Goal: Task Accomplishment & Management: Use online tool/utility

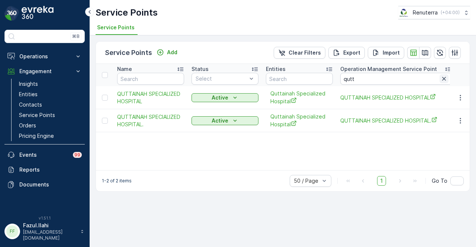
click at [445, 80] on icon "button" at bounding box center [443, 78] width 7 height 7
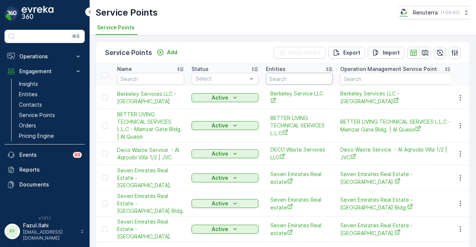
click at [297, 82] on input "text" at bounding box center [299, 79] width 67 height 12
type input "SAUDI"
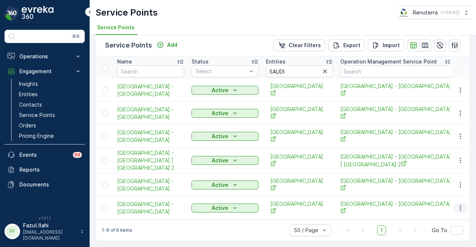
click at [457, 204] on icon "button" at bounding box center [460, 207] width 7 height 7
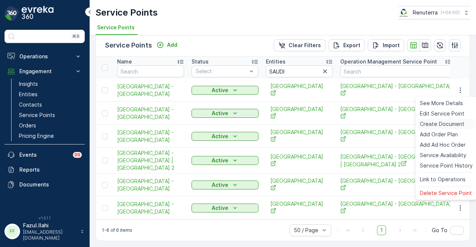
click at [442, 122] on span "Create Document" at bounding box center [442, 123] width 45 height 7
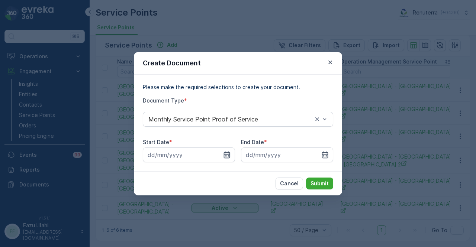
drag, startPoint x: 224, startPoint y: 155, endPoint x: 226, endPoint y: 151, distance: 4.5
click at [225, 155] on icon "button" at bounding box center [226, 154] width 7 height 7
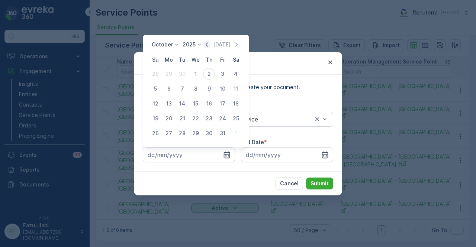
click at [208, 48] on icon "button" at bounding box center [206, 44] width 7 height 7
click at [170, 74] on div "1" at bounding box center [169, 74] width 12 height 12
type input "01.09.2025"
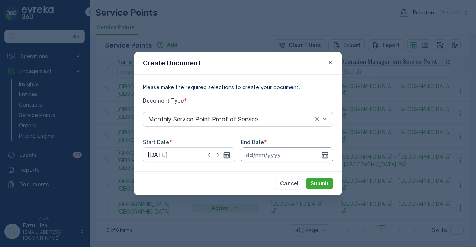
click at [330, 152] on input at bounding box center [287, 155] width 92 height 15
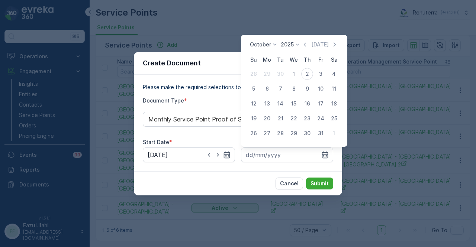
drag, startPoint x: 307, startPoint y: 42, endPoint x: 304, endPoint y: 60, distance: 18.0
click at [307, 45] on icon "button" at bounding box center [304, 44] width 7 height 7
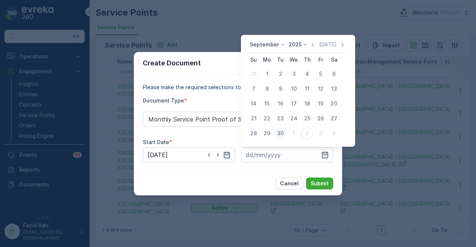
click at [277, 133] on div "30" at bounding box center [280, 134] width 12 height 12
type input "30.09.2025"
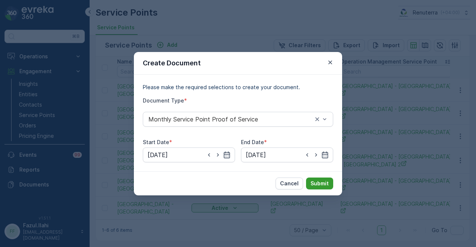
click at [324, 183] on p "Submit" at bounding box center [319, 183] width 18 height 7
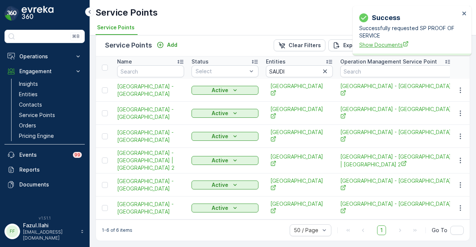
click at [373, 46] on span "Show Documents" at bounding box center [409, 45] width 100 height 8
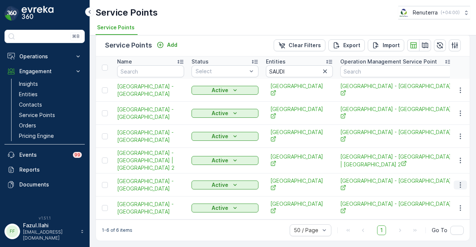
click at [457, 184] on icon "button" at bounding box center [460, 184] width 7 height 7
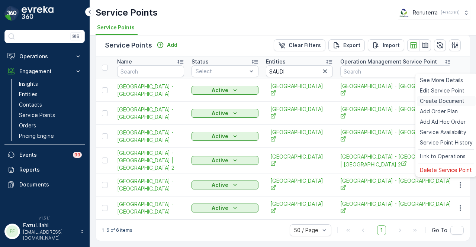
click at [453, 99] on span "Create Document" at bounding box center [442, 100] width 45 height 7
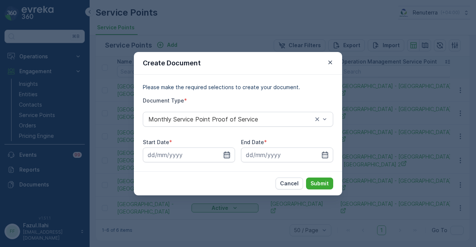
click at [226, 157] on icon "button" at bounding box center [226, 154] width 7 height 7
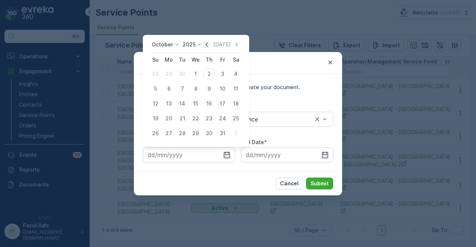
click at [205, 46] on icon "button" at bounding box center [206, 44] width 7 height 7
click at [161, 74] on div "31" at bounding box center [155, 74] width 12 height 12
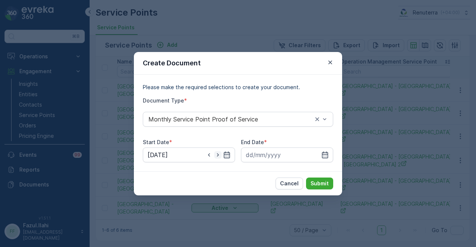
click at [220, 156] on icon "button" at bounding box center [217, 154] width 7 height 7
type input "01.09.2025"
click at [323, 154] on icon "button" at bounding box center [324, 154] width 7 height 7
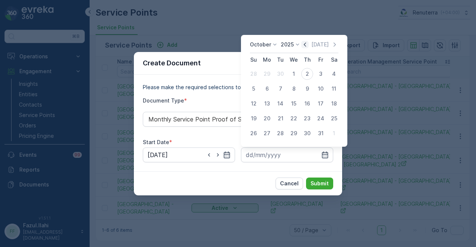
click at [307, 47] on icon "button" at bounding box center [304, 44] width 7 height 7
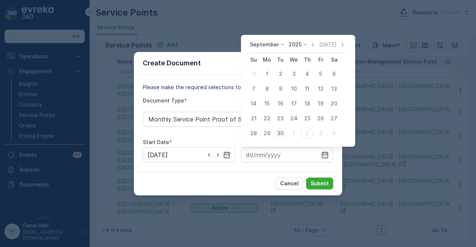
click at [283, 131] on div "30" at bounding box center [280, 134] width 12 height 12
type input "30.09.2025"
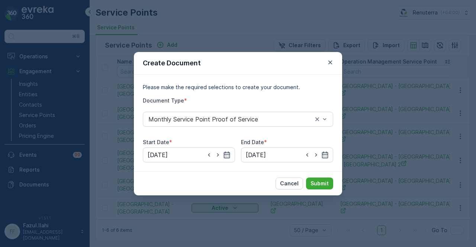
click at [240, 182] on div "Cancel Submit" at bounding box center [238, 183] width 208 height 24
click at [301, 182] on button "Cancel" at bounding box center [290, 184] width 28 height 12
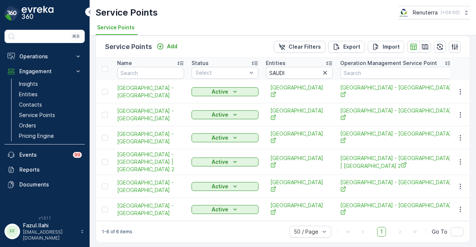
scroll to position [7, 0]
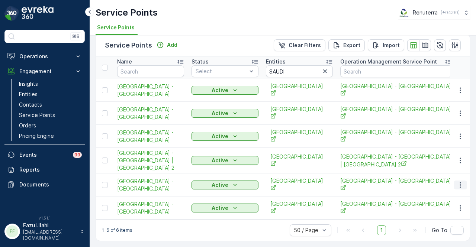
click at [465, 181] on button "button" at bounding box center [460, 185] width 13 height 9
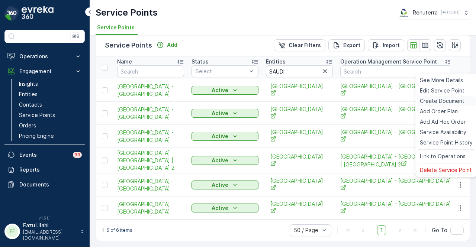
click at [445, 100] on span "Create Document" at bounding box center [442, 100] width 45 height 7
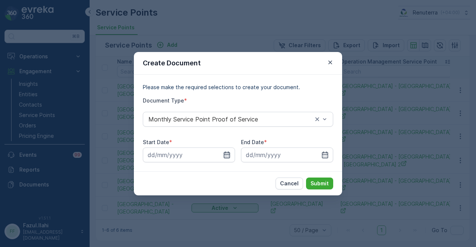
click at [225, 154] on icon "button" at bounding box center [226, 154] width 7 height 7
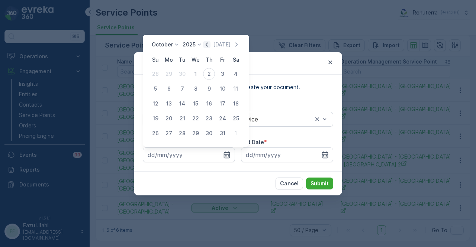
click at [207, 46] on icon "button" at bounding box center [206, 44] width 7 height 7
click at [173, 74] on div "1" at bounding box center [169, 74] width 12 height 12
type input "01.09.2025"
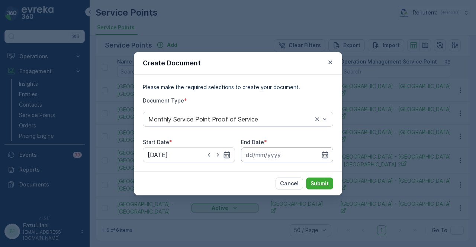
click at [320, 155] on input at bounding box center [287, 155] width 92 height 15
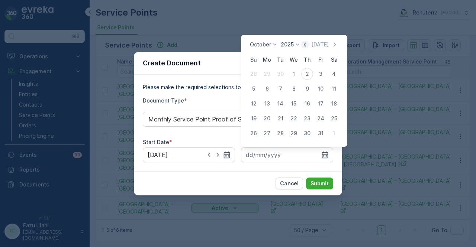
click at [306, 43] on icon "button" at bounding box center [305, 44] width 2 height 4
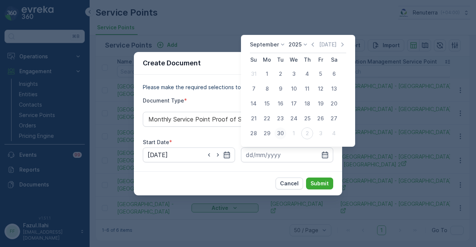
click at [281, 136] on div "30" at bounding box center [280, 134] width 12 height 12
type input "30.09.2025"
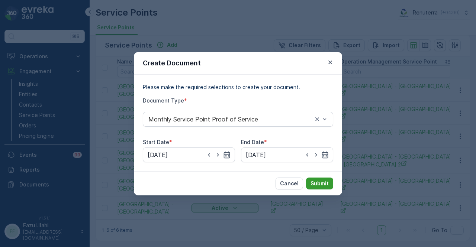
click at [313, 188] on button "Submit" at bounding box center [319, 184] width 27 height 12
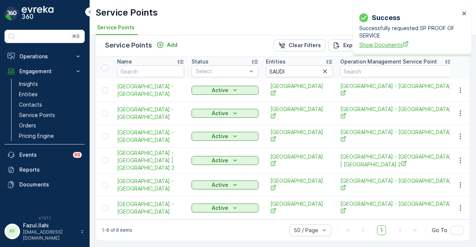
click at [397, 47] on span "Show Documents" at bounding box center [409, 45] width 100 height 8
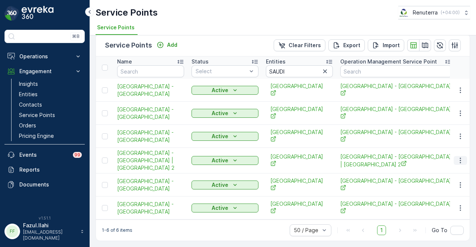
click at [458, 158] on icon "button" at bounding box center [460, 160] width 7 height 7
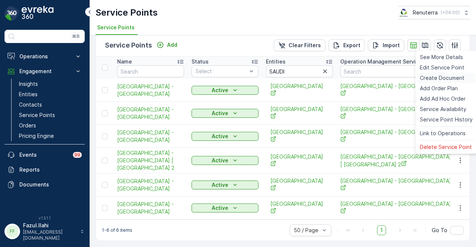
click at [455, 83] on div "Create Document" at bounding box center [446, 78] width 59 height 10
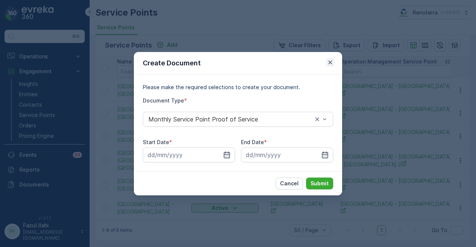
click at [330, 61] on icon "button" at bounding box center [329, 62] width 7 height 7
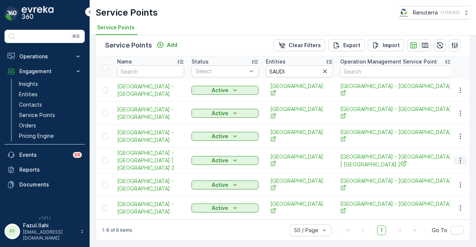
click at [457, 157] on icon "button" at bounding box center [460, 160] width 7 height 7
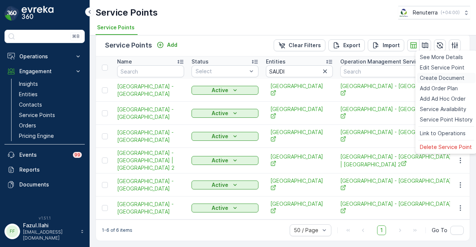
click at [447, 75] on span "Create Document" at bounding box center [442, 77] width 45 height 7
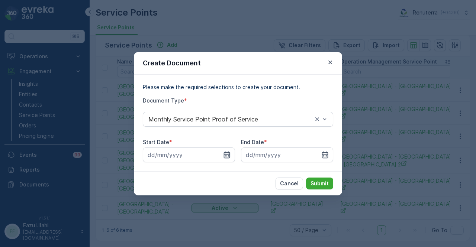
click at [226, 154] on icon "button" at bounding box center [226, 154] width 7 height 7
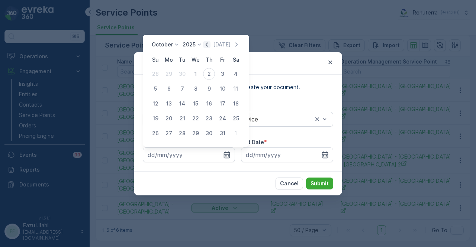
click at [206, 46] on icon "button" at bounding box center [206, 44] width 7 height 7
click at [168, 77] on div "1" at bounding box center [169, 74] width 12 height 12
type input "01.09.2025"
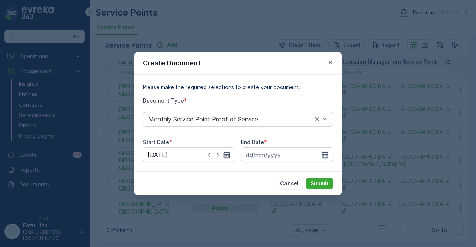
click at [328, 157] on icon "button" at bounding box center [324, 154] width 7 height 7
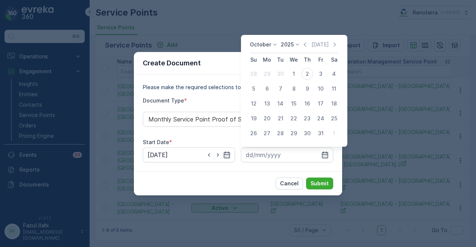
click at [307, 50] on div "October 2025 Today" at bounding box center [294, 47] width 88 height 12
click at [307, 49] on div "October 2025 Today" at bounding box center [294, 47] width 88 height 12
click at [306, 46] on icon "button" at bounding box center [305, 44] width 2 height 4
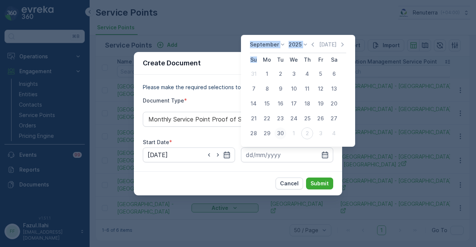
click at [282, 136] on div "30" at bounding box center [280, 134] width 12 height 12
type input "30.09.2025"
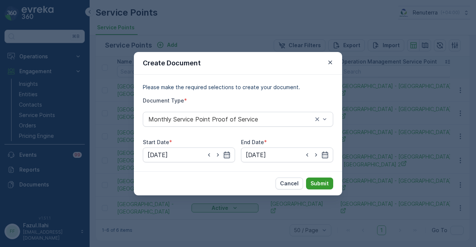
click at [323, 183] on p "Submit" at bounding box center [319, 183] width 18 height 7
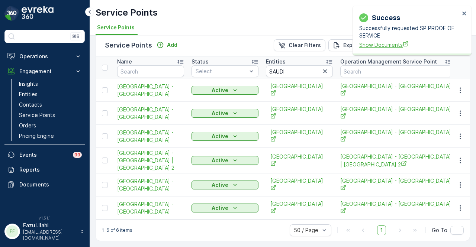
click at [368, 48] on span "Show Documents" at bounding box center [409, 45] width 100 height 8
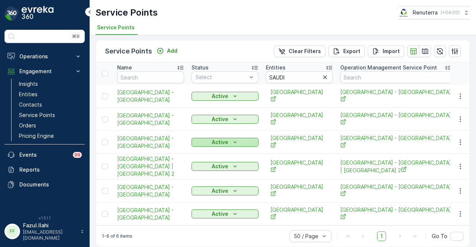
scroll to position [0, 0]
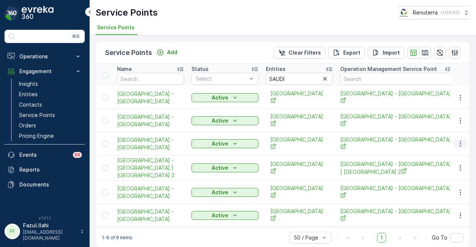
click at [457, 144] on icon "button" at bounding box center [460, 143] width 7 height 7
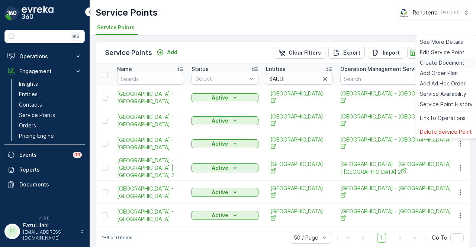
click at [460, 61] on span "Create Document" at bounding box center [442, 62] width 45 height 7
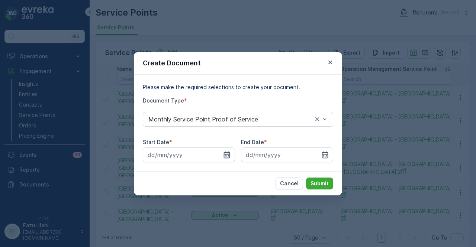
click at [227, 157] on icon "button" at bounding box center [226, 154] width 7 height 7
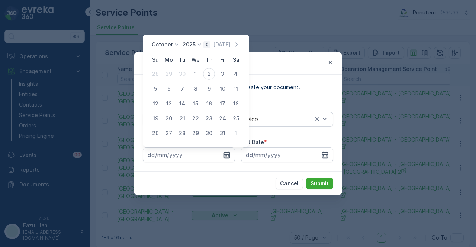
click at [208, 44] on icon "button" at bounding box center [207, 44] width 2 height 4
click at [169, 78] on div "1" at bounding box center [169, 74] width 12 height 12
type input "01.09.2025"
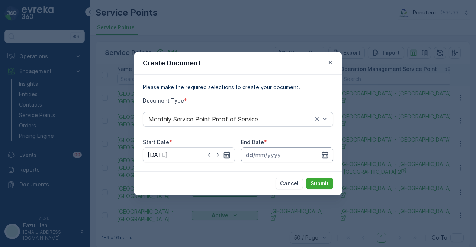
click at [320, 153] on input at bounding box center [287, 155] width 92 height 15
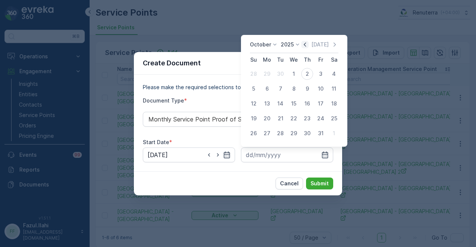
click at [309, 42] on icon "button" at bounding box center [304, 44] width 7 height 7
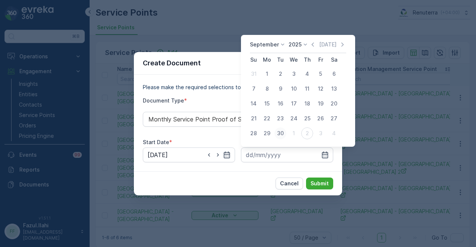
click at [281, 134] on div "30" at bounding box center [280, 134] width 12 height 12
type input "30.09.2025"
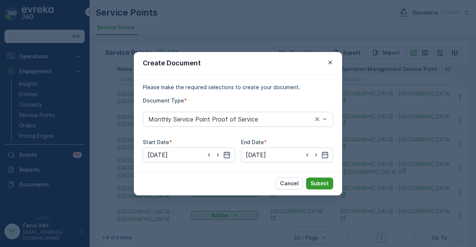
click at [313, 178] on button "Submit" at bounding box center [319, 184] width 27 height 12
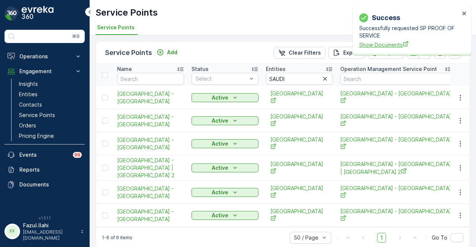
click at [375, 48] on span "Show Documents" at bounding box center [409, 45] width 100 height 8
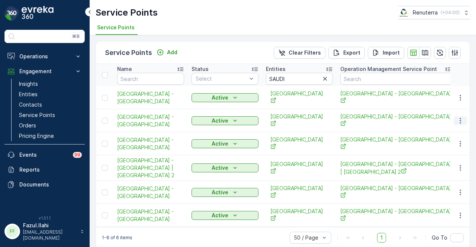
click at [460, 120] on icon "button" at bounding box center [460, 121] width 1 height 6
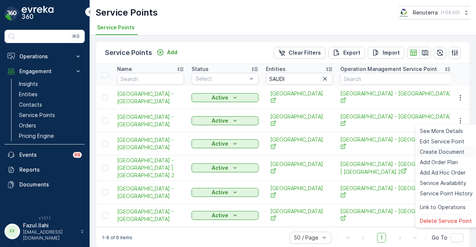
click at [454, 151] on span "Create Document" at bounding box center [442, 151] width 45 height 7
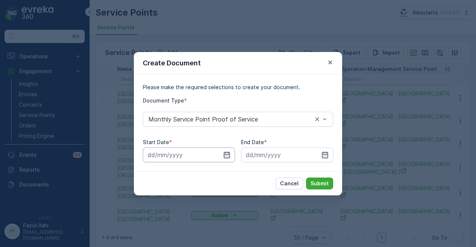
click at [231, 157] on input at bounding box center [189, 155] width 92 height 15
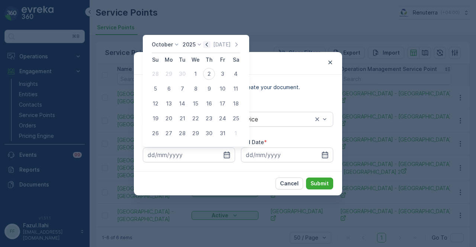
click at [207, 43] on icon "button" at bounding box center [206, 44] width 7 height 7
drag, startPoint x: 171, startPoint y: 75, endPoint x: 320, endPoint y: 141, distance: 163.6
click at [176, 76] on tr "31 1 2 3 4 5 6" at bounding box center [196, 74] width 94 height 15
click at [167, 70] on div "1" at bounding box center [169, 74] width 12 height 12
type input "01.09.2025"
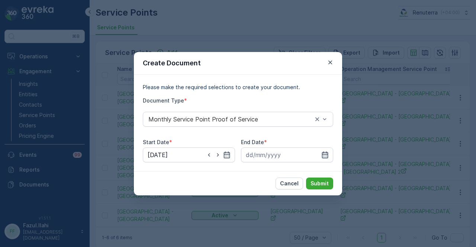
click at [323, 152] on icon "button" at bounding box center [325, 154] width 6 height 7
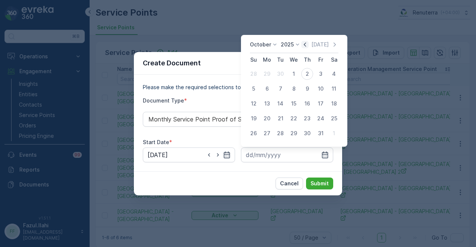
click at [306, 42] on icon "button" at bounding box center [304, 44] width 7 height 7
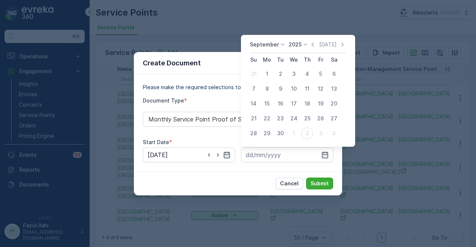
drag, startPoint x: 280, startPoint y: 133, endPoint x: 306, endPoint y: 168, distance: 43.0
click at [281, 135] on div "30" at bounding box center [280, 134] width 12 height 12
type input "30.09.2025"
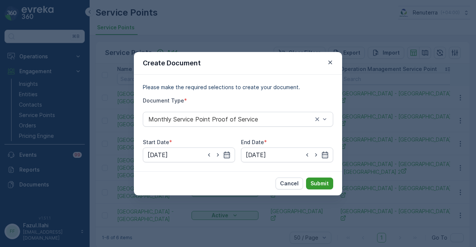
click at [315, 187] on button "Submit" at bounding box center [319, 184] width 27 height 12
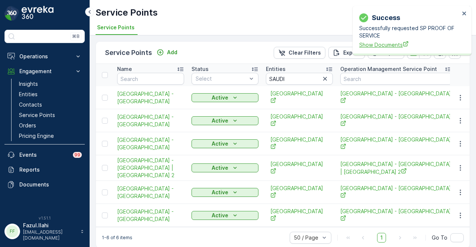
click at [377, 46] on span "Show Documents" at bounding box center [409, 45] width 100 height 8
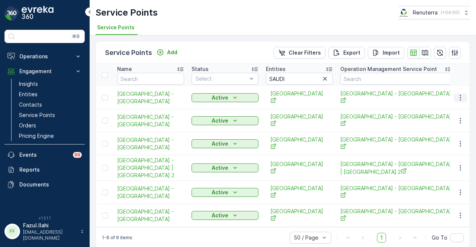
click at [457, 96] on icon "button" at bounding box center [460, 97] width 7 height 7
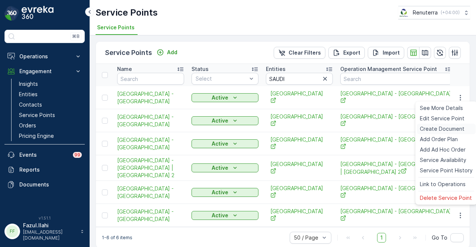
click at [462, 129] on span "Create Document" at bounding box center [442, 128] width 45 height 7
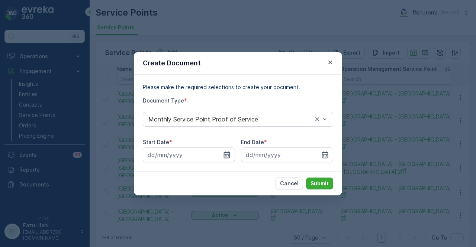
click at [228, 152] on icon "button" at bounding box center [227, 154] width 6 height 7
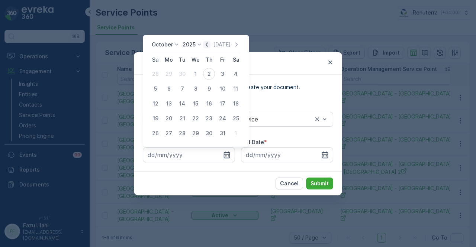
click at [207, 42] on icon "button" at bounding box center [206, 44] width 7 height 7
click at [162, 74] on button "1" at bounding box center [168, 73] width 13 height 13
type input "01.09.2025"
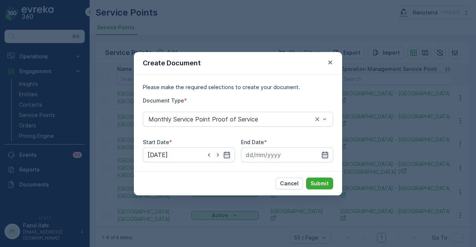
click at [326, 157] on icon "button" at bounding box center [325, 154] width 6 height 7
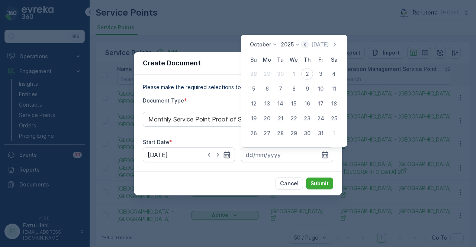
click at [306, 47] on icon "button" at bounding box center [304, 44] width 7 height 7
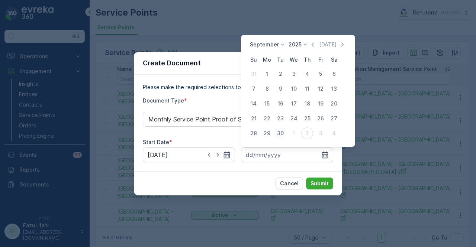
drag, startPoint x: 283, startPoint y: 131, endPoint x: 296, endPoint y: 151, distance: 23.8
click at [283, 131] on div "30" at bounding box center [280, 134] width 12 height 12
type input "30.09.2025"
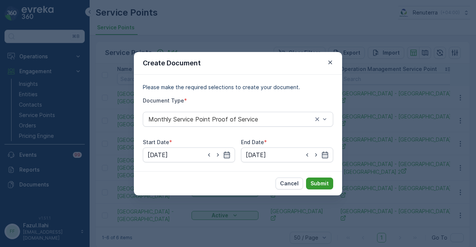
click at [323, 184] on p "Submit" at bounding box center [319, 183] width 18 height 7
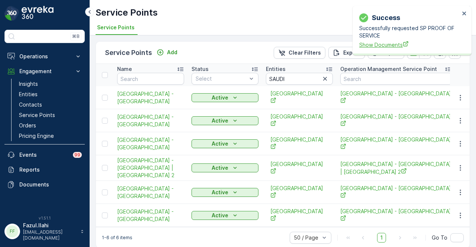
click at [371, 45] on span "Show Documents" at bounding box center [409, 45] width 100 height 8
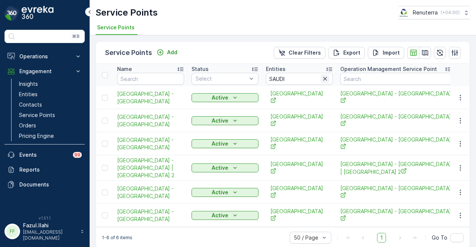
click at [325, 78] on icon "button" at bounding box center [325, 79] width 4 height 4
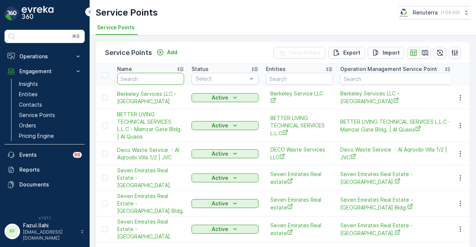
click at [155, 77] on input "text" at bounding box center [150, 79] width 67 height 12
type input "SAUDI GER"
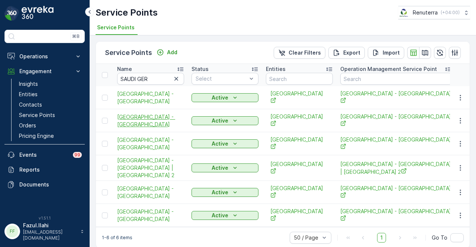
scroll to position [7, 0]
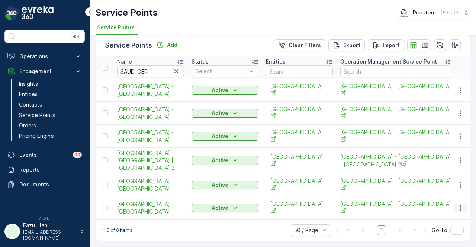
click at [460, 204] on icon "button" at bounding box center [460, 207] width 7 height 7
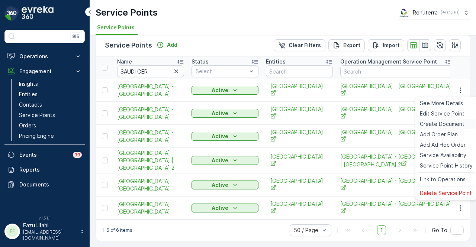
click at [444, 125] on span "Create Document" at bounding box center [442, 123] width 45 height 7
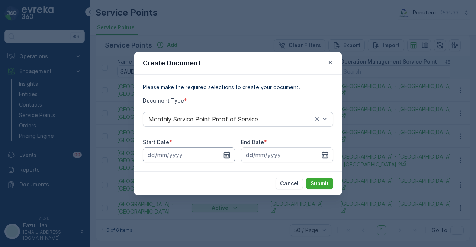
click at [221, 157] on input at bounding box center [189, 155] width 92 height 15
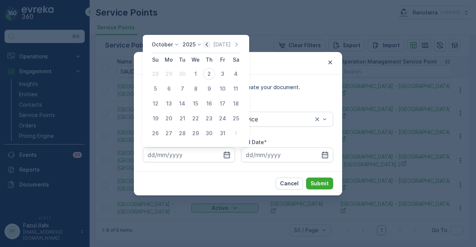
click at [208, 44] on icon "button" at bounding box center [207, 44] width 2 height 4
click at [173, 76] on div "1" at bounding box center [169, 74] width 12 height 12
type input "01.09.2025"
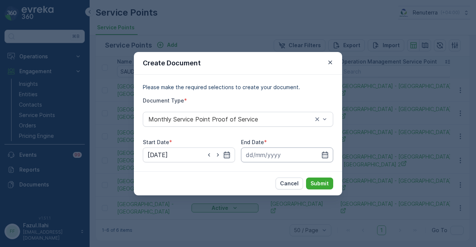
click at [326, 148] on input at bounding box center [287, 155] width 92 height 15
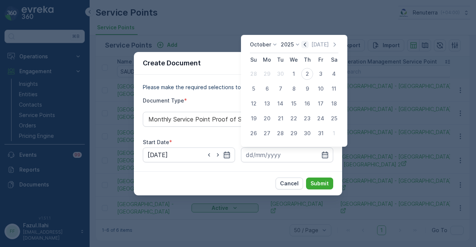
click at [306, 46] on icon "button" at bounding box center [304, 44] width 7 height 7
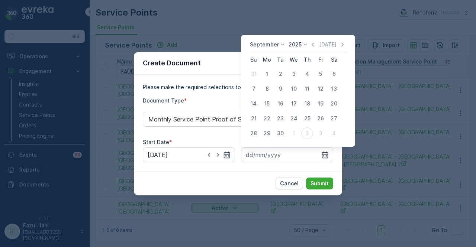
drag, startPoint x: 280, startPoint y: 135, endPoint x: 316, endPoint y: 175, distance: 53.4
click at [281, 135] on div "30" at bounding box center [280, 134] width 12 height 12
type input "30.09.2025"
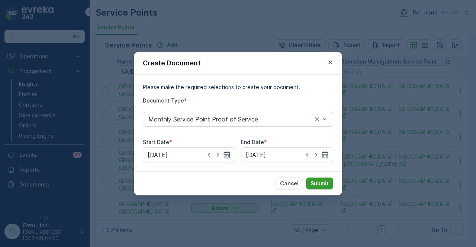
click at [320, 178] on button "Submit" at bounding box center [319, 184] width 27 height 12
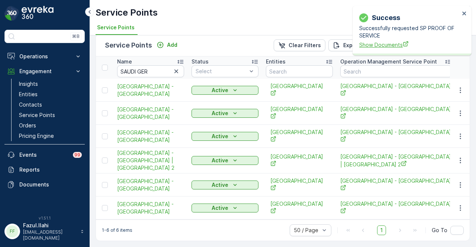
click at [376, 44] on span "Show Documents" at bounding box center [409, 45] width 100 height 8
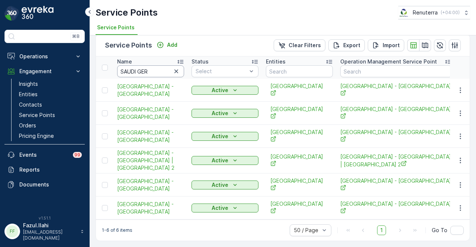
click at [159, 70] on input "SAUDI GER" at bounding box center [150, 71] width 67 height 12
type input "SAUDI"
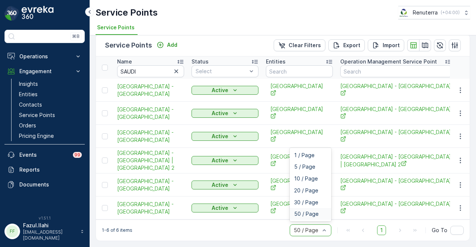
click at [323, 216] on div "50 / Page" at bounding box center [310, 214] width 33 height 6
click at [176, 71] on icon "button" at bounding box center [176, 72] width 4 height 4
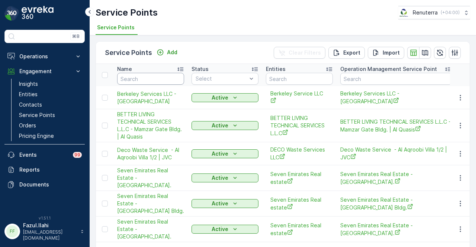
click at [167, 78] on input "text" at bounding box center [150, 79] width 67 height 12
type input "SAUDI"
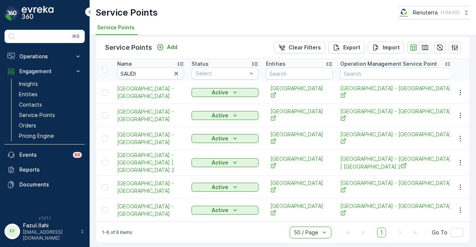
scroll to position [7, 0]
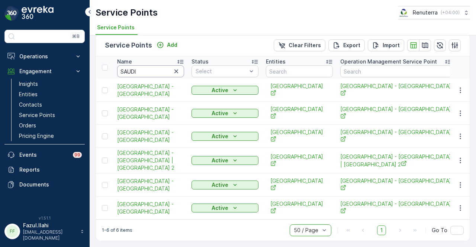
click at [144, 70] on input "SAUDI" at bounding box center [150, 71] width 67 height 12
type input "S"
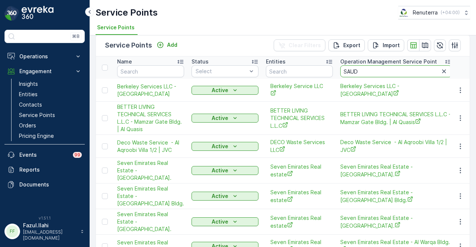
type input "SAUDI"
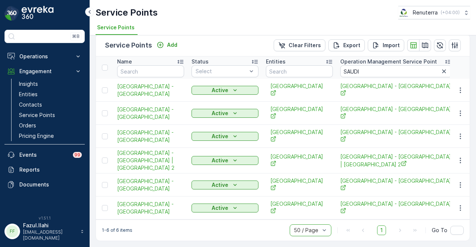
click at [458, 210] on td at bounding box center [460, 208] width 20 height 23
click at [454, 204] on button "button" at bounding box center [460, 208] width 13 height 9
click at [46, 95] on link "Entities" at bounding box center [50, 94] width 69 height 10
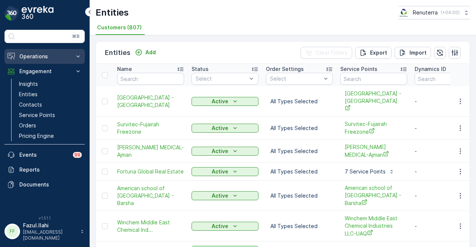
click at [62, 51] on button "Operations" at bounding box center [44, 56] width 80 height 15
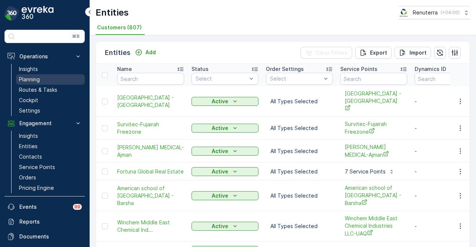
click at [50, 80] on link "Planning" at bounding box center [50, 79] width 69 height 10
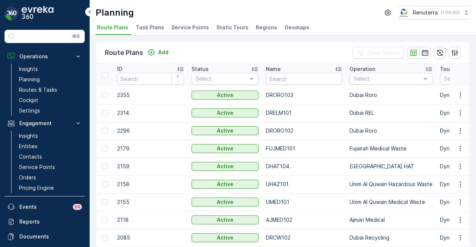
click at [192, 25] on span "Service Points" at bounding box center [190, 27] width 38 height 7
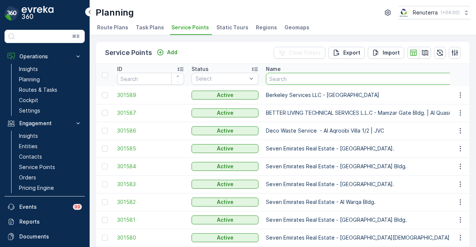
click at [306, 80] on input "text" at bounding box center [386, 79] width 241 height 12
type input "SAUDI"
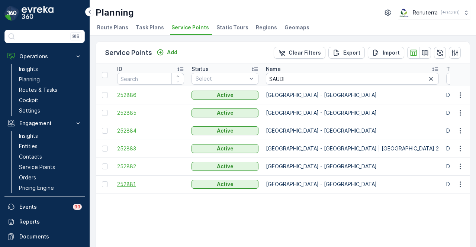
click at [124, 186] on span "252881" at bounding box center [150, 184] width 67 height 7
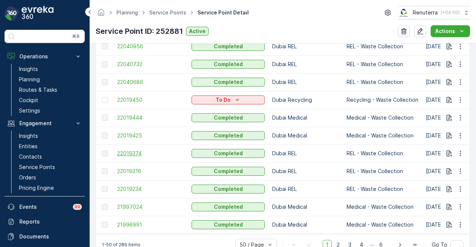
scroll to position [986, 0]
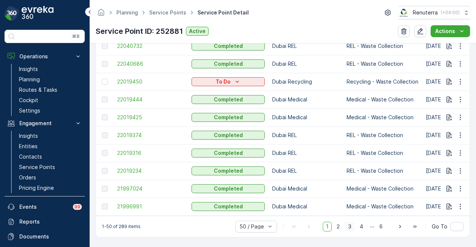
click at [345, 226] on span "3" at bounding box center [350, 227] width 10 height 10
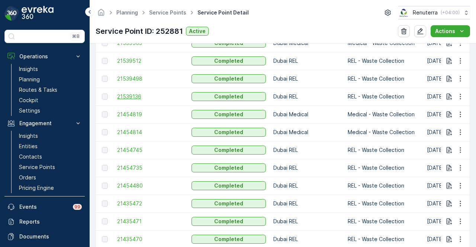
scroll to position [986, 0]
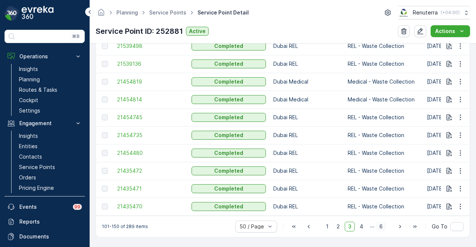
click at [381, 228] on span "6" at bounding box center [381, 227] width 10 height 10
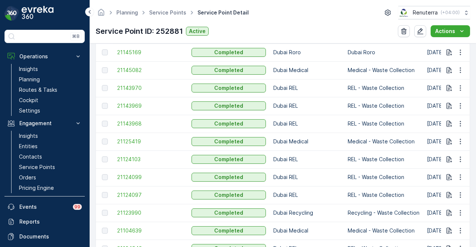
scroll to position [790, 0]
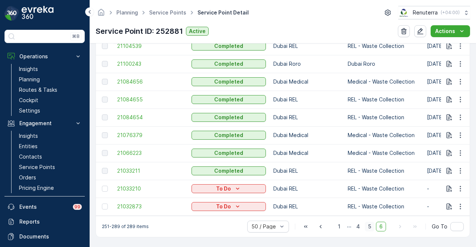
click at [367, 225] on span "5" at bounding box center [370, 227] width 10 height 10
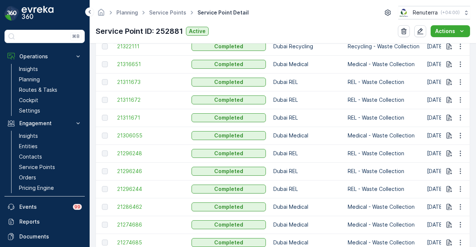
scroll to position [232, 0]
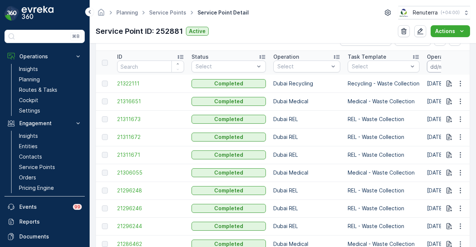
click at [435, 61] on input at bounding box center [452, 67] width 51 height 12
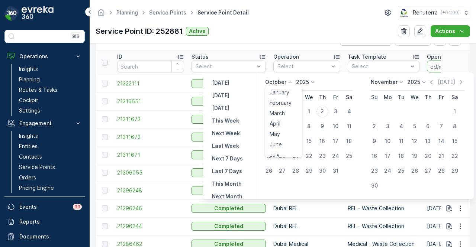
click at [290, 84] on icon at bounding box center [289, 81] width 7 height 7
click at [290, 116] on span "September" at bounding box center [284, 119] width 28 height 7
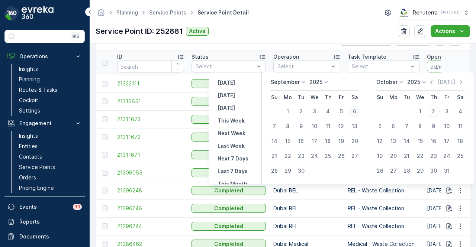
click at [354, 111] on div "6" at bounding box center [355, 112] width 12 height 12
type input "06.09.2025"
click at [355, 111] on div "6" at bounding box center [355, 112] width 12 height 12
type input "06.09.2025"
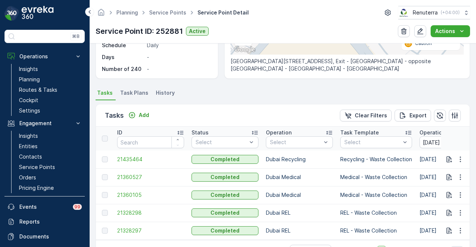
scroll to position [183, 0]
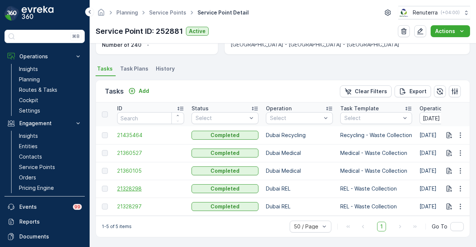
click at [134, 187] on span "21328298" at bounding box center [150, 188] width 67 height 7
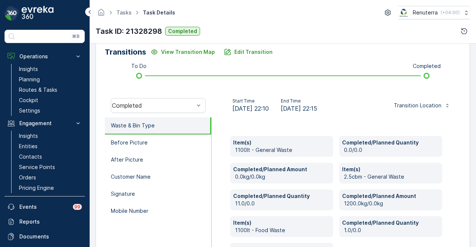
scroll to position [149, 0]
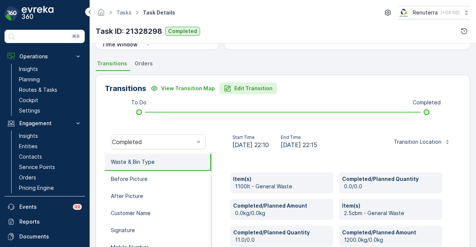
click at [242, 91] on p "Edit Transition" at bounding box center [253, 88] width 38 height 7
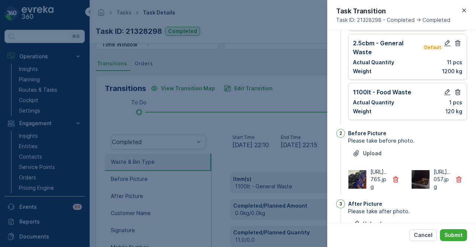
scroll to position [0, 0]
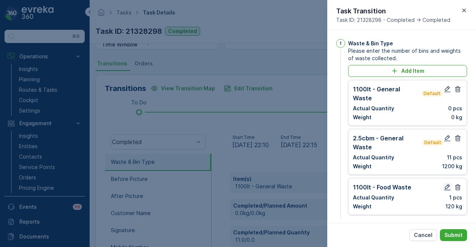
click at [444, 184] on icon "button" at bounding box center [447, 187] width 7 height 7
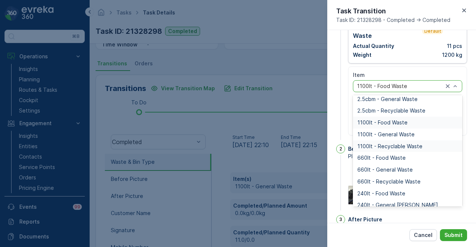
scroll to position [92, 0]
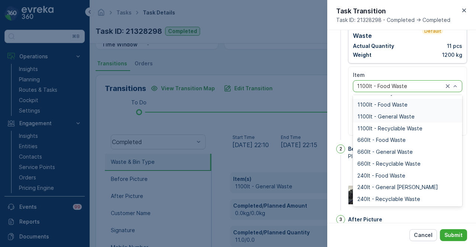
click at [408, 114] on span "1100lt - General Waste" at bounding box center [385, 117] width 57 height 6
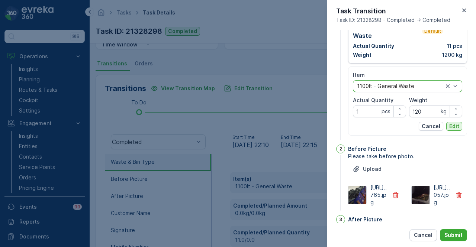
click at [458, 122] on button "Edit" at bounding box center [454, 126] width 16 height 9
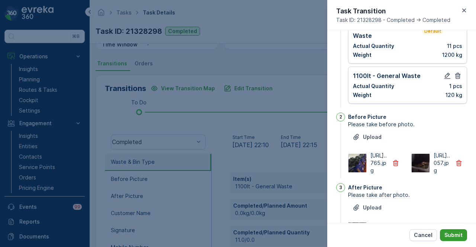
click at [454, 230] on button "Submit" at bounding box center [453, 235] width 27 height 12
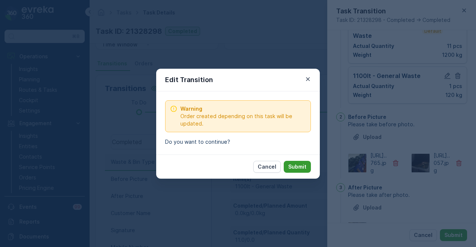
click at [302, 165] on p "Submit" at bounding box center [297, 166] width 18 height 7
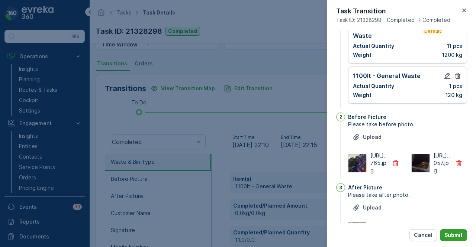
click at [461, 233] on p "Submit" at bounding box center [453, 235] width 18 height 7
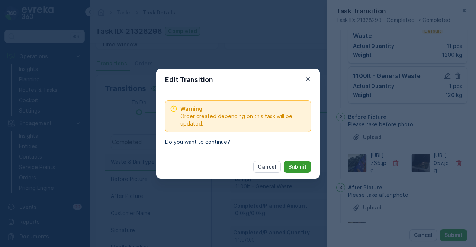
click at [293, 167] on p "Submit" at bounding box center [297, 166] width 18 height 7
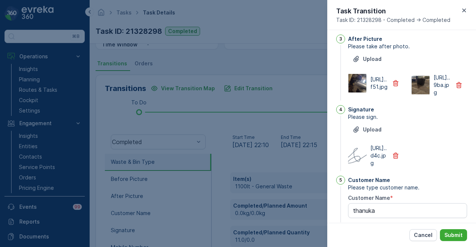
scroll to position [372, 0]
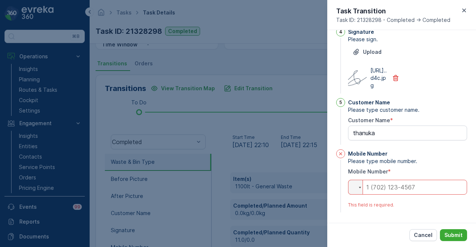
click at [399, 190] on input "tel" at bounding box center [407, 187] width 119 height 15
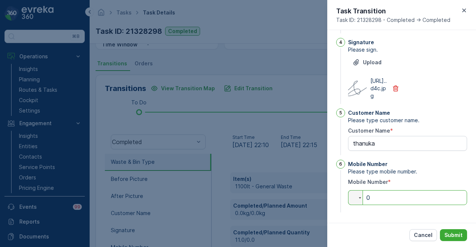
scroll to position [362, 0]
type input "050"
click at [448, 235] on p "Submit" at bounding box center [453, 235] width 18 height 7
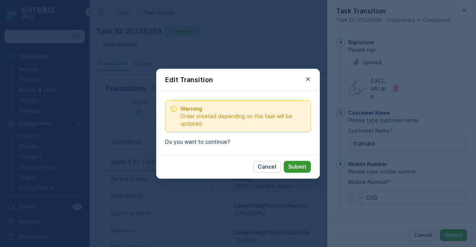
click at [297, 164] on p "Submit" at bounding box center [297, 166] width 18 height 7
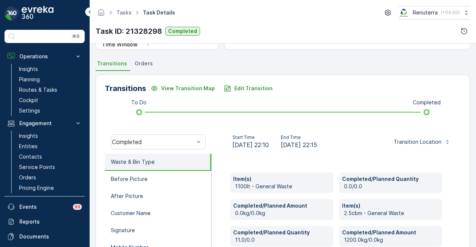
scroll to position [223, 0]
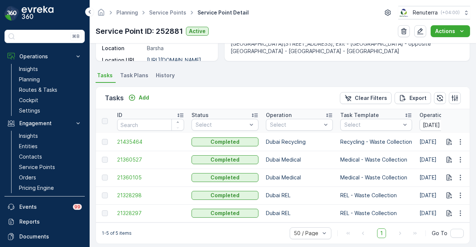
scroll to position [183, 0]
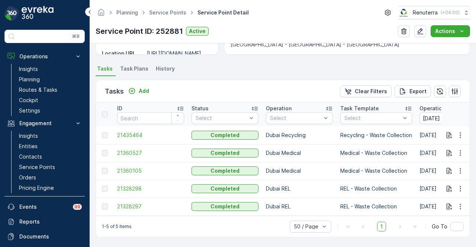
click at [228, 90] on div "Tasks Add Clear Filters Export" at bounding box center [283, 91] width 374 height 22
click at [46, 166] on p "Service Points" at bounding box center [37, 167] width 36 height 7
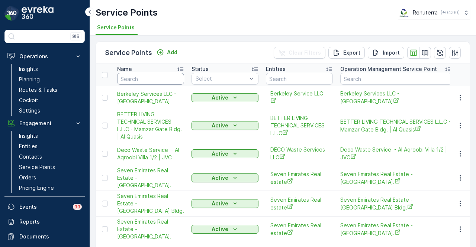
click at [152, 75] on input "text" at bounding box center [150, 79] width 67 height 12
type input "SAUDI"
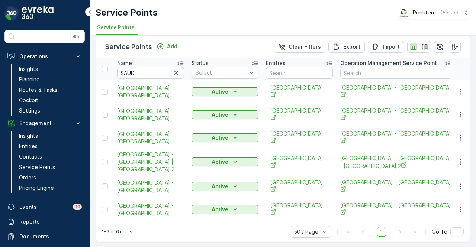
scroll to position [7, 0]
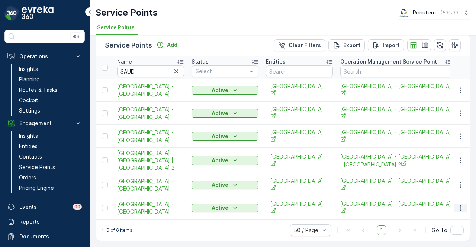
click at [457, 205] on icon "button" at bounding box center [460, 207] width 7 height 7
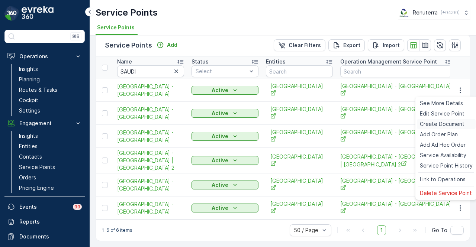
click at [457, 125] on span "Create Document" at bounding box center [442, 123] width 45 height 7
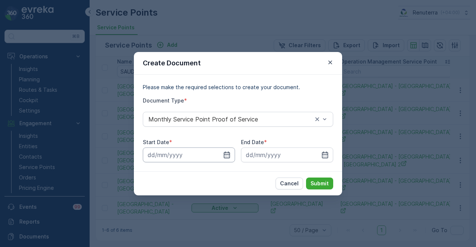
click at [223, 154] on input at bounding box center [189, 155] width 92 height 15
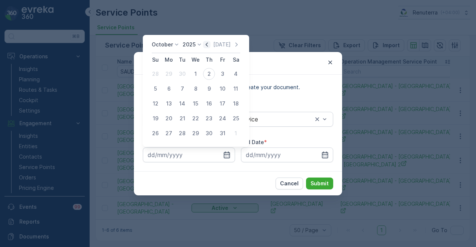
click at [210, 44] on icon "button" at bounding box center [206, 44] width 7 height 7
click at [172, 71] on div "1" at bounding box center [169, 74] width 12 height 12
type input "01.09.2025"
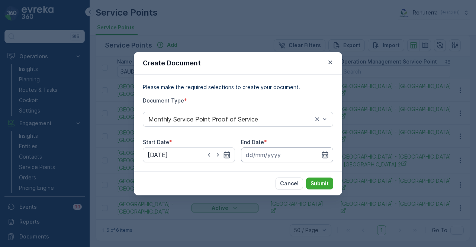
drag, startPoint x: 323, startPoint y: 153, endPoint x: 320, endPoint y: 148, distance: 5.7
click at [323, 153] on icon "button" at bounding box center [324, 154] width 7 height 7
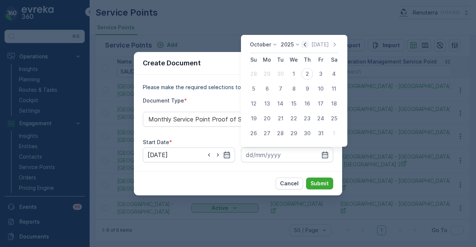
click at [308, 45] on icon "button" at bounding box center [304, 44] width 7 height 7
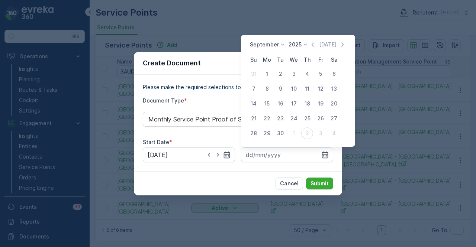
drag, startPoint x: 277, startPoint y: 130, endPoint x: 307, endPoint y: 166, distance: 47.2
click at [277, 131] on div "30" at bounding box center [280, 134] width 12 height 12
type input "30.09.2025"
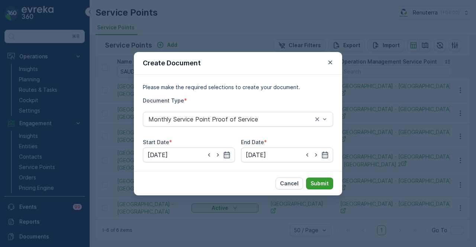
click at [314, 187] on p "Submit" at bounding box center [319, 183] width 18 height 7
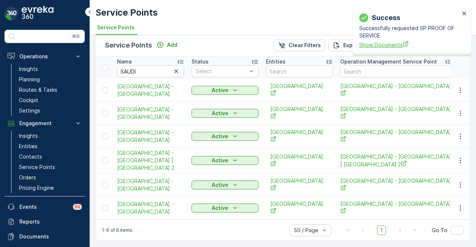
click at [375, 46] on span "Show Documents" at bounding box center [409, 45] width 100 height 8
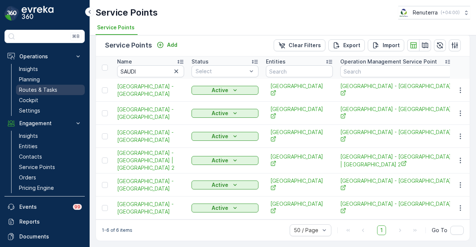
click at [49, 85] on link "Routes & Tasks" at bounding box center [50, 90] width 69 height 10
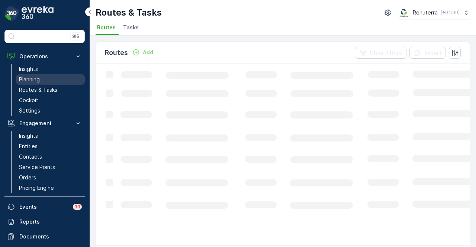
click at [52, 78] on link "Planning" at bounding box center [50, 79] width 69 height 10
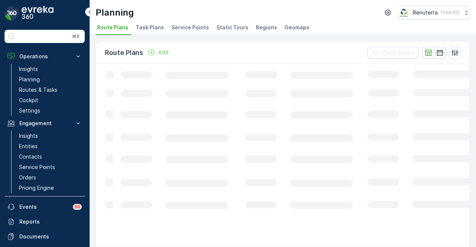
click at [191, 28] on span "Service Points" at bounding box center [190, 27] width 38 height 7
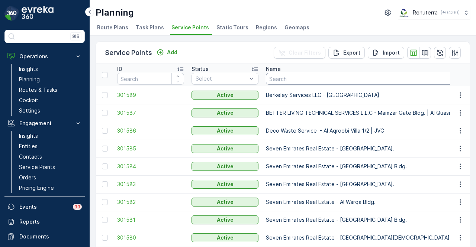
click at [302, 78] on input "text" at bounding box center [386, 79] width 241 height 12
type input "SOUTH V"
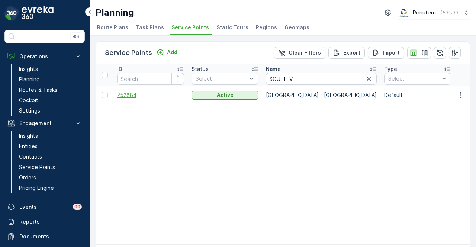
click at [124, 97] on span "252884" at bounding box center [150, 94] width 67 height 7
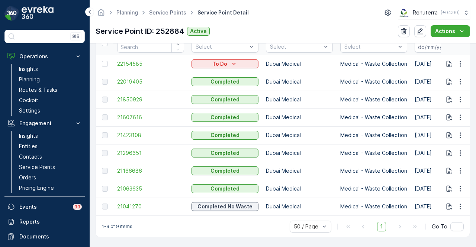
scroll to position [218, 0]
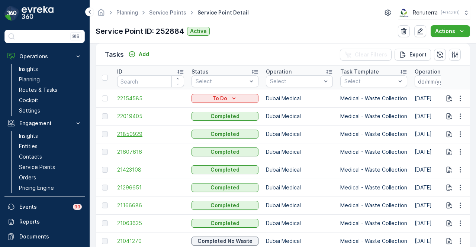
click at [125, 131] on span "21850929" at bounding box center [150, 134] width 67 height 7
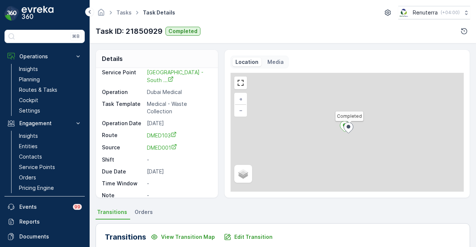
scroll to position [25, 0]
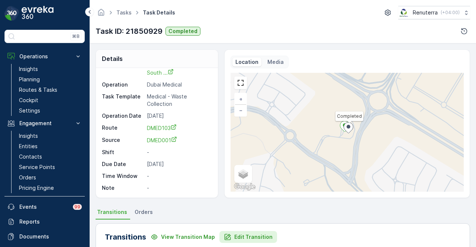
click at [240, 237] on p "Edit Transition" at bounding box center [253, 236] width 38 height 7
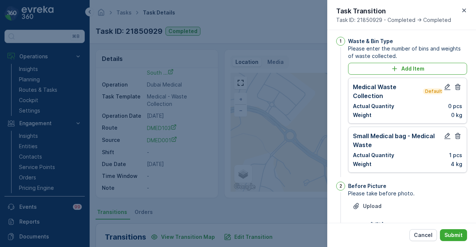
scroll to position [0, 0]
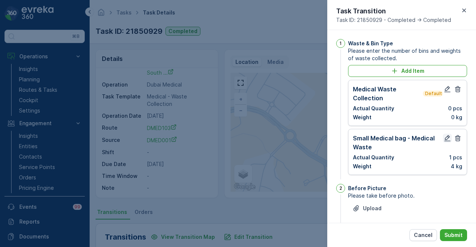
click at [444, 138] on icon "button" at bounding box center [447, 138] width 7 height 7
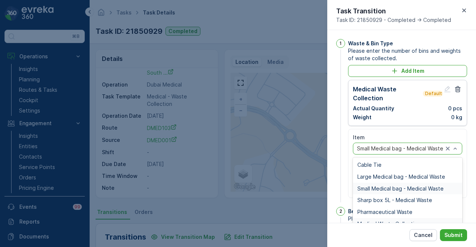
click at [405, 223] on span "Medical Waste Collection" at bounding box center [388, 224] width 63 height 6
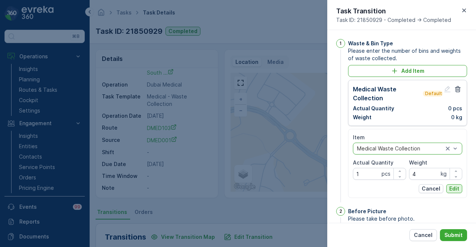
click at [455, 190] on p "Edit" at bounding box center [454, 188] width 10 height 7
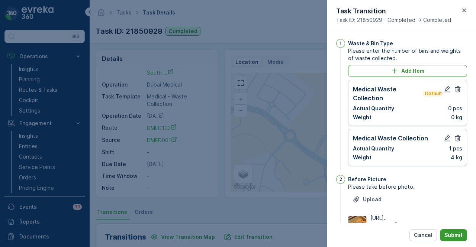
click at [459, 240] on button "Submit" at bounding box center [453, 235] width 27 height 12
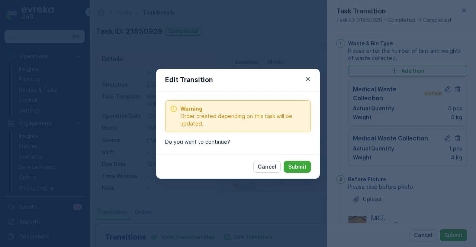
click at [304, 162] on button "Submit" at bounding box center [297, 167] width 27 height 12
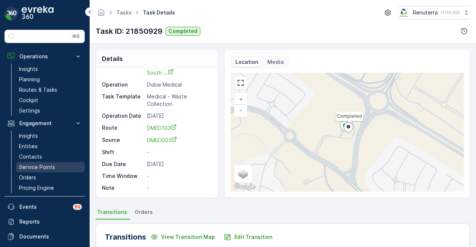
click at [48, 168] on p "Service Points" at bounding box center [37, 167] width 36 height 7
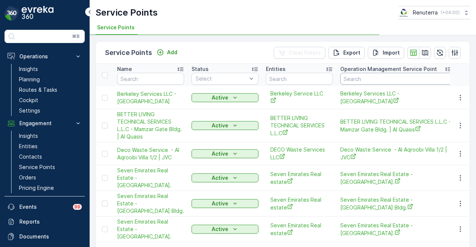
click at [372, 78] on input "text" at bounding box center [396, 79] width 112 height 12
type input "SOY"
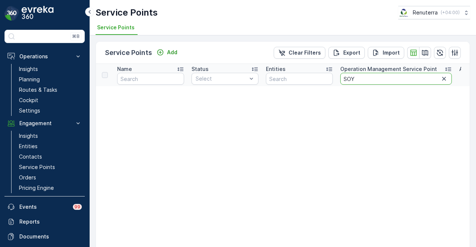
click at [372, 78] on input "SOY" at bounding box center [396, 79] width 112 height 12
type input "SOUTH"
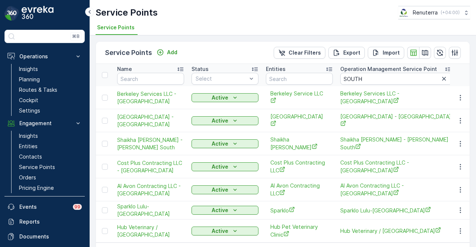
click at [467, 113] on td at bounding box center [460, 120] width 20 height 23
click at [461, 117] on icon "button" at bounding box center [460, 120] width 7 height 7
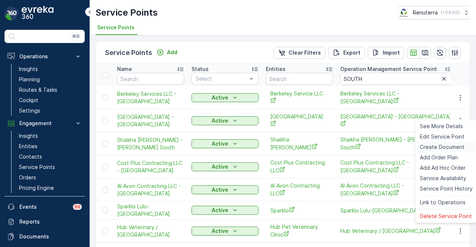
click at [455, 150] on span "Create Document" at bounding box center [442, 147] width 45 height 7
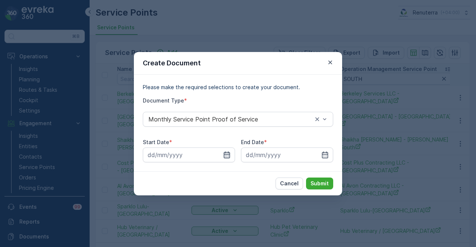
click at [225, 157] on icon "button" at bounding box center [226, 154] width 7 height 7
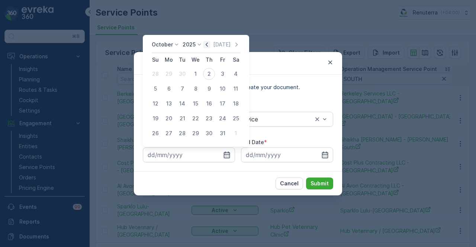
click at [210, 45] on icon "button" at bounding box center [206, 44] width 7 height 7
click at [164, 75] on div "1" at bounding box center [169, 74] width 12 height 12
type input "01.09.2025"
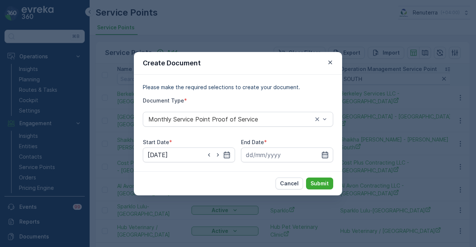
click at [326, 152] on icon "button" at bounding box center [325, 154] width 6 height 7
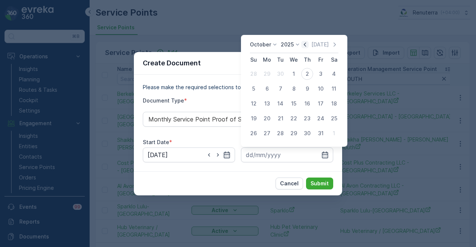
click at [306, 45] on icon "button" at bounding box center [305, 44] width 2 height 4
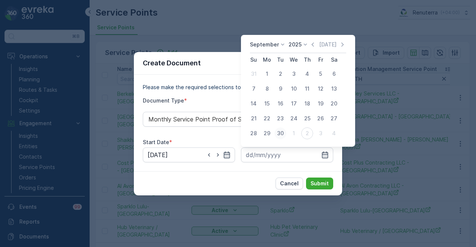
click at [279, 133] on div "30" at bounding box center [280, 134] width 12 height 12
type input "30.09.2025"
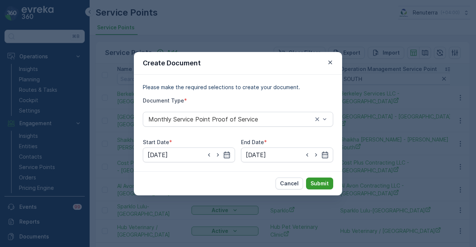
click at [323, 186] on p "Submit" at bounding box center [319, 183] width 18 height 7
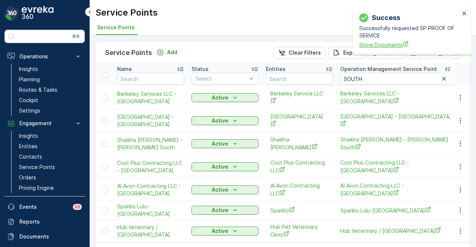
click at [374, 46] on span "Show Documents" at bounding box center [409, 45] width 100 height 8
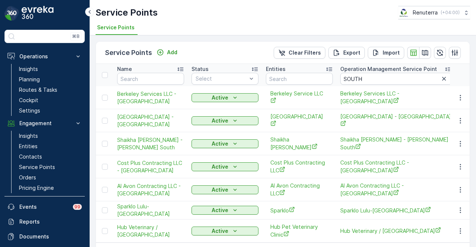
click at [324, 25] on ul "Service Points" at bounding box center [280, 28] width 368 height 13
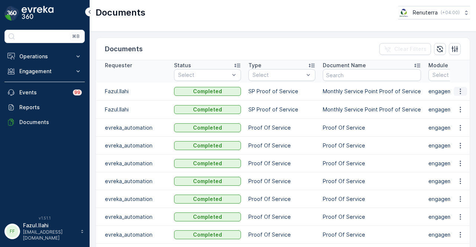
click at [454, 87] on button "button" at bounding box center [460, 91] width 13 height 9
click at [457, 100] on span "See Details" at bounding box center [458, 101] width 29 height 7
click at [458, 90] on icon "button" at bounding box center [460, 91] width 7 height 7
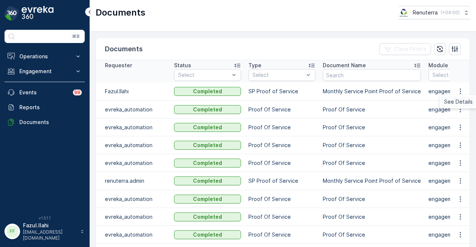
click at [458, 99] on span "See Details" at bounding box center [458, 101] width 29 height 7
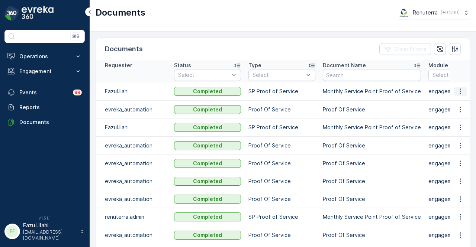
click at [459, 91] on icon "button" at bounding box center [460, 91] width 7 height 7
click at [460, 97] on div "See Details" at bounding box center [458, 102] width 35 height 10
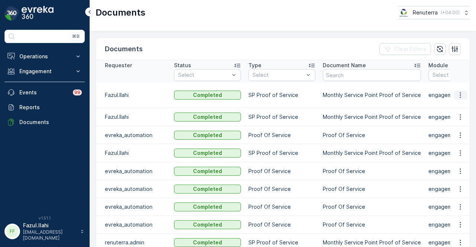
click at [460, 92] on icon "button" at bounding box center [460, 94] width 7 height 7
click at [454, 105] on span "See Details" at bounding box center [458, 101] width 29 height 7
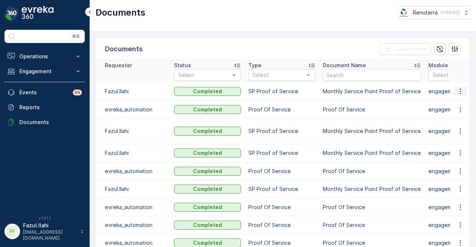
click at [463, 87] on button "button" at bounding box center [460, 91] width 13 height 9
click at [457, 98] on div "See Details" at bounding box center [458, 102] width 35 height 10
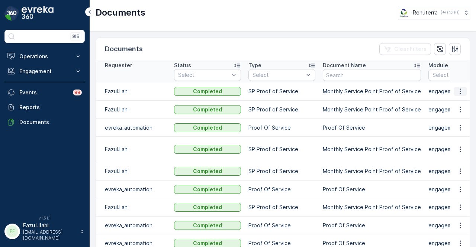
drag, startPoint x: 460, startPoint y: 91, endPoint x: 457, endPoint y: 94, distance: 5.0
click at [458, 93] on icon "button" at bounding box center [460, 91] width 7 height 7
click at [453, 106] on span "See Details" at bounding box center [458, 101] width 29 height 7
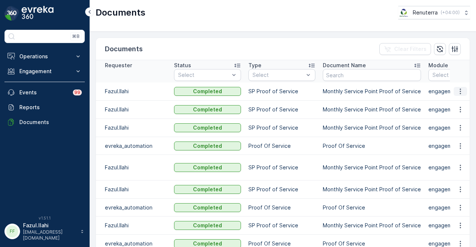
click at [463, 93] on button "button" at bounding box center [460, 91] width 13 height 9
click at [460, 104] on span "See Details" at bounding box center [458, 101] width 29 height 7
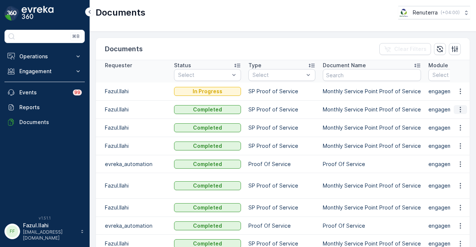
click at [463, 107] on button "button" at bounding box center [460, 109] width 13 height 9
click at [458, 122] on span "See Details" at bounding box center [458, 119] width 29 height 7
click at [460, 93] on icon "button" at bounding box center [460, 91] width 7 height 7
click at [460, 101] on span "See Details" at bounding box center [458, 101] width 29 height 7
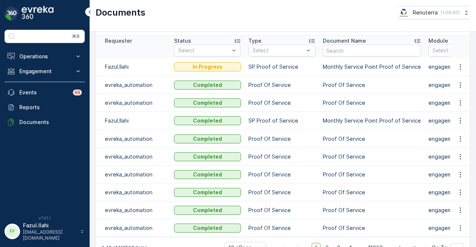
scroll to position [45, 0]
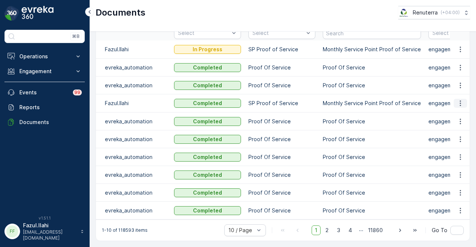
click at [457, 103] on icon "button" at bounding box center [460, 103] width 7 height 7
click at [454, 112] on span "See Details" at bounding box center [458, 110] width 29 height 7
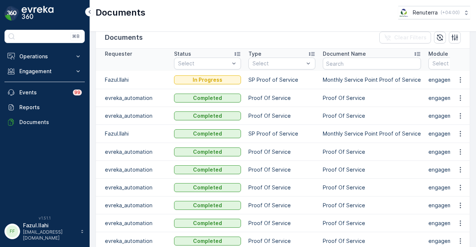
scroll to position [0, 0]
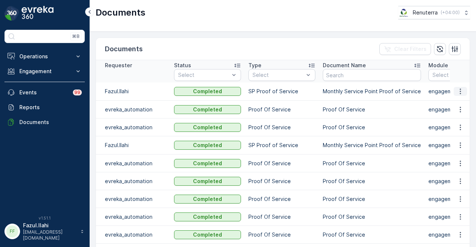
click at [457, 89] on icon "button" at bounding box center [460, 91] width 7 height 7
click at [457, 96] on ul "See Details" at bounding box center [458, 101] width 38 height 13
click at [456, 99] on span "See Details" at bounding box center [458, 101] width 29 height 7
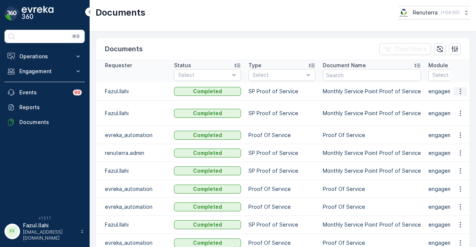
click at [463, 90] on button "button" at bounding box center [460, 91] width 13 height 9
click at [465, 103] on span "See Details" at bounding box center [458, 101] width 29 height 7
